Goal: Task Accomplishment & Management: Complete application form

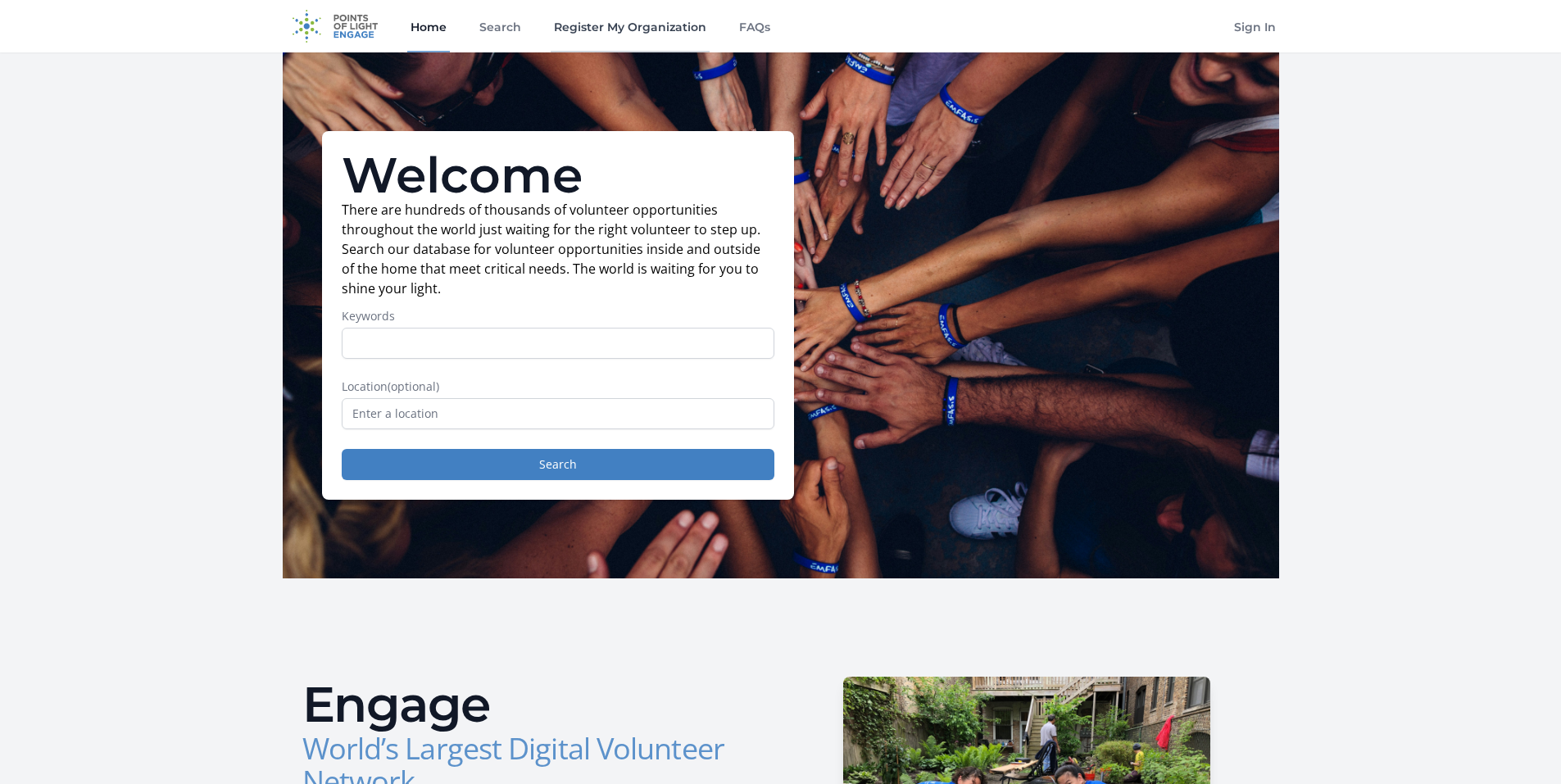
click at [676, 18] on link "Register My Organization" at bounding box center [630, 26] width 159 height 53
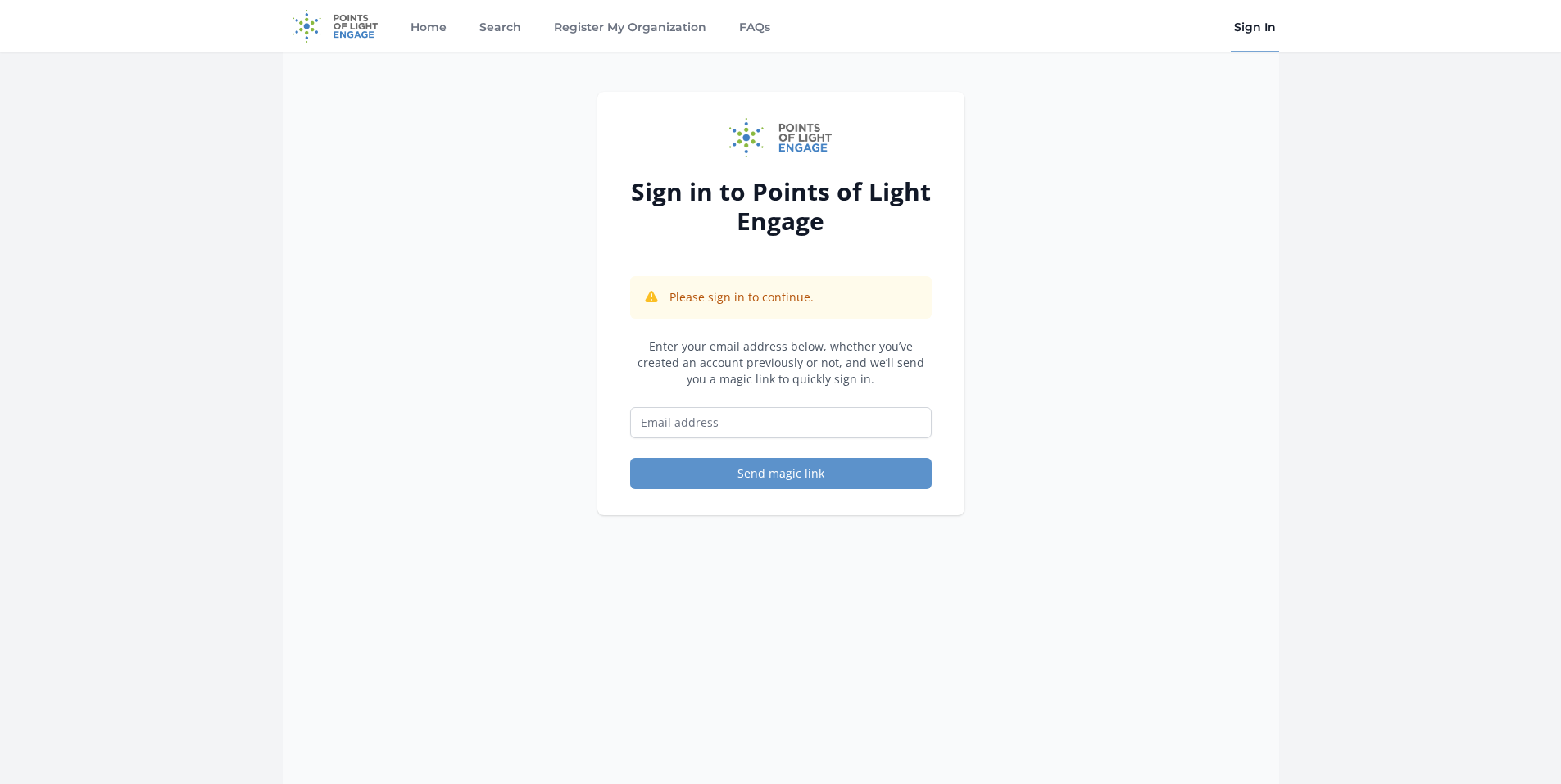
click at [801, 442] on form "Enter your email address below, whether you’ve created an account previously or…" at bounding box center [780, 414] width 302 height 151
drag, startPoint x: 798, startPoint y: 428, endPoint x: 790, endPoint y: 421, distance: 10.6
click at [797, 426] on input "Email address" at bounding box center [780, 422] width 302 height 31
type input "[PERSON_NAME][EMAIL_ADDRESS][DOMAIN_NAME]"
click at [818, 467] on button "Send magic link" at bounding box center [780, 472] width 302 height 31
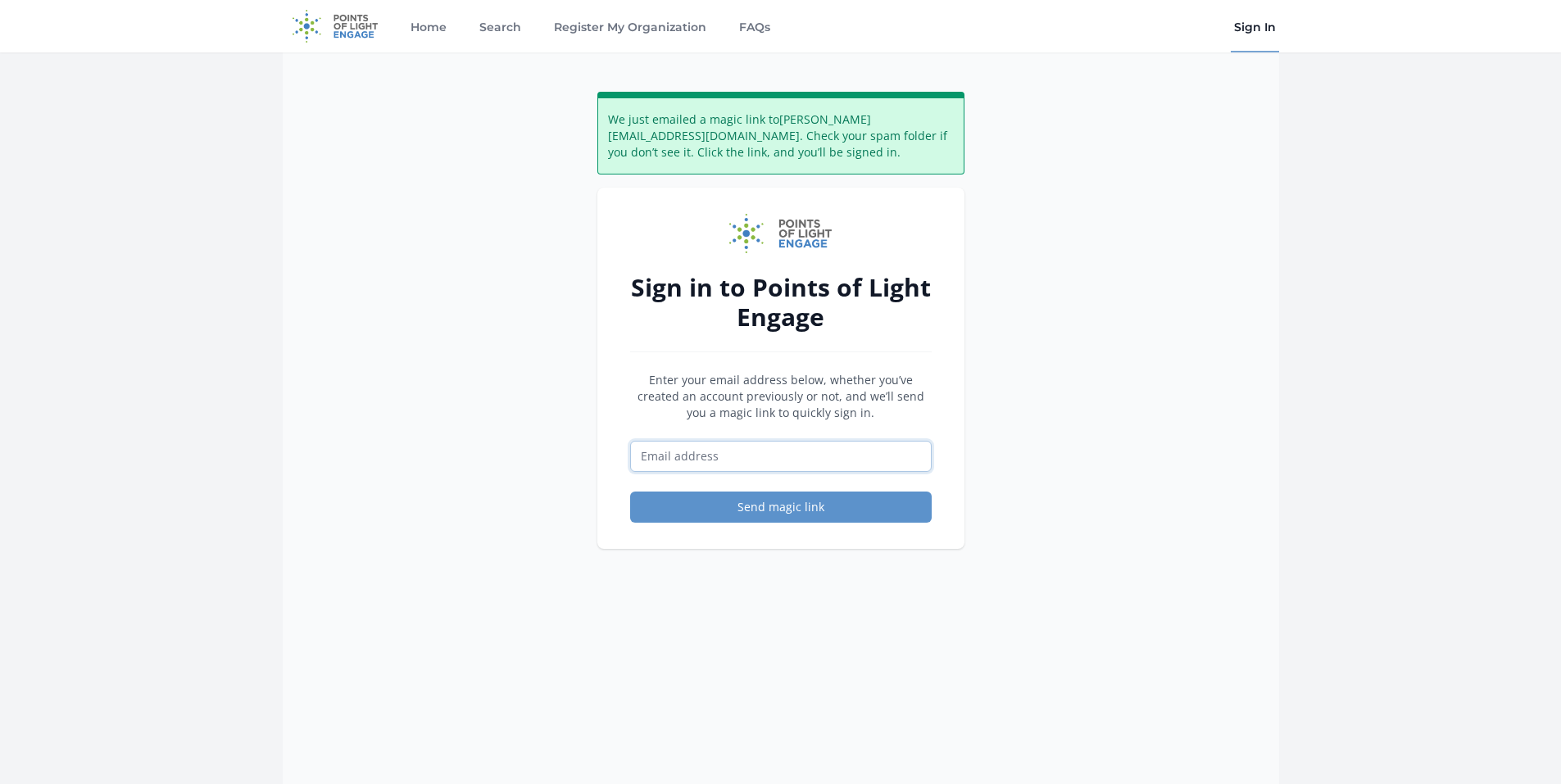
click at [831, 454] on input "Email address" at bounding box center [780, 456] width 302 height 31
paste input "info@whiteorchidhospice.com"
type input "info@whiteorchidhospice.com"
click at [763, 508] on button "Send magic link" at bounding box center [780, 506] width 302 height 31
